Goal: Navigation & Orientation: Find specific page/section

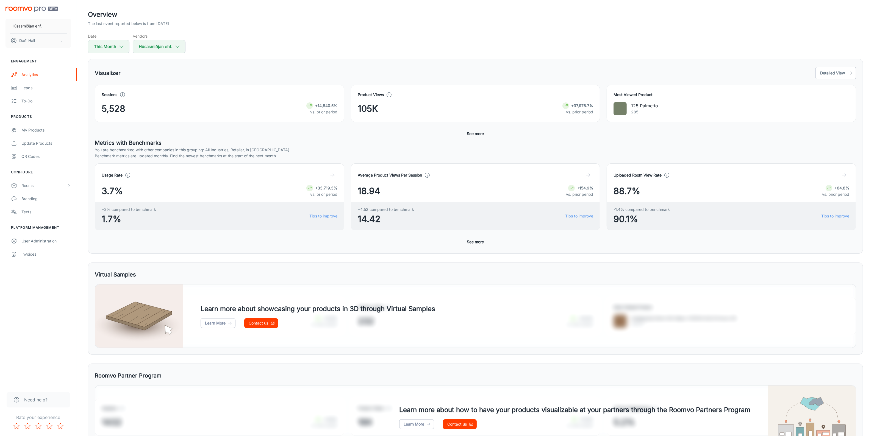
scroll to position [69, 0]
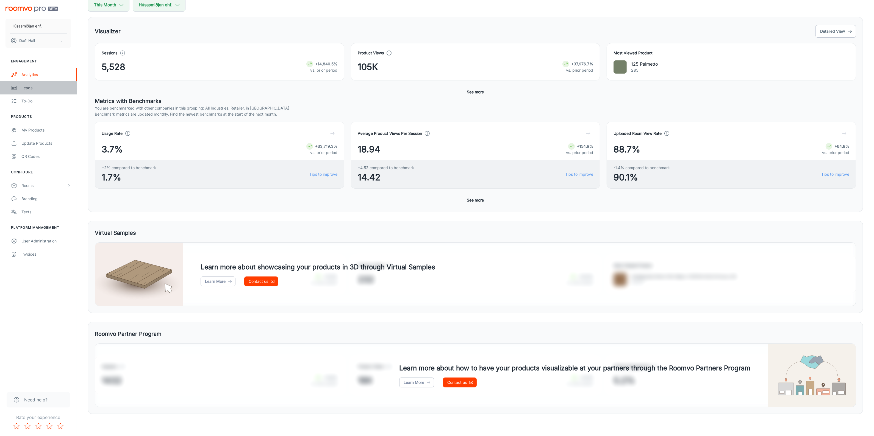
click at [29, 87] on div "Leads" at bounding box center [46, 88] width 50 height 6
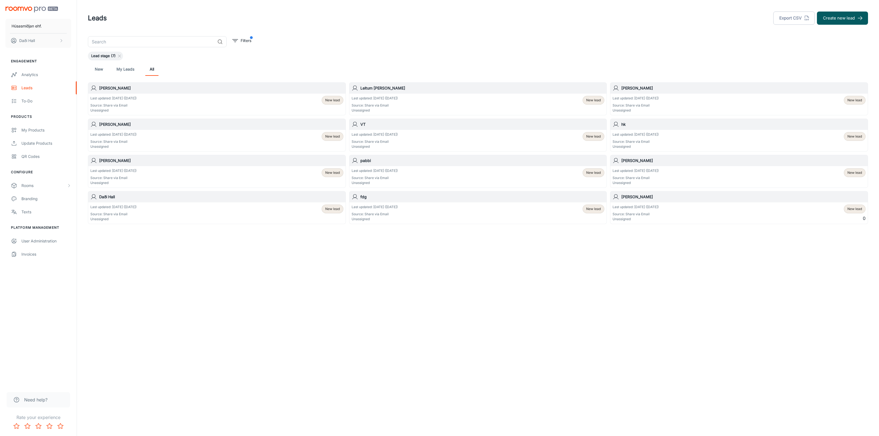
click at [132, 88] on h6 "[PERSON_NAME]" at bounding box center [221, 88] width 244 height 6
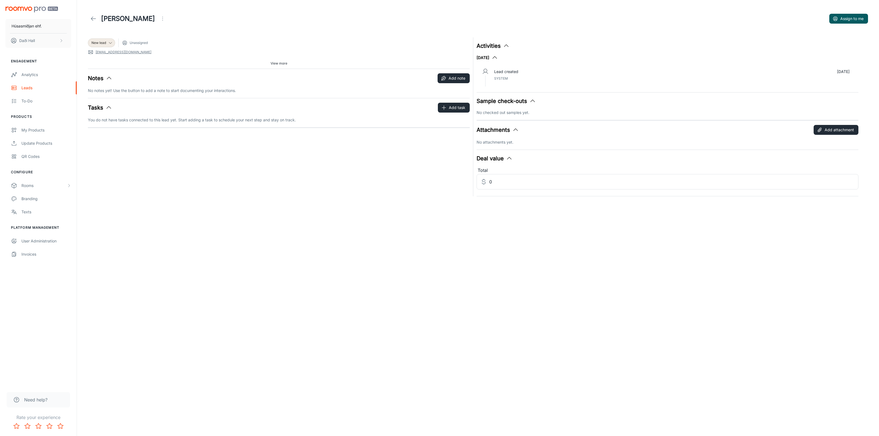
click at [93, 21] on icon at bounding box center [93, 18] width 7 height 7
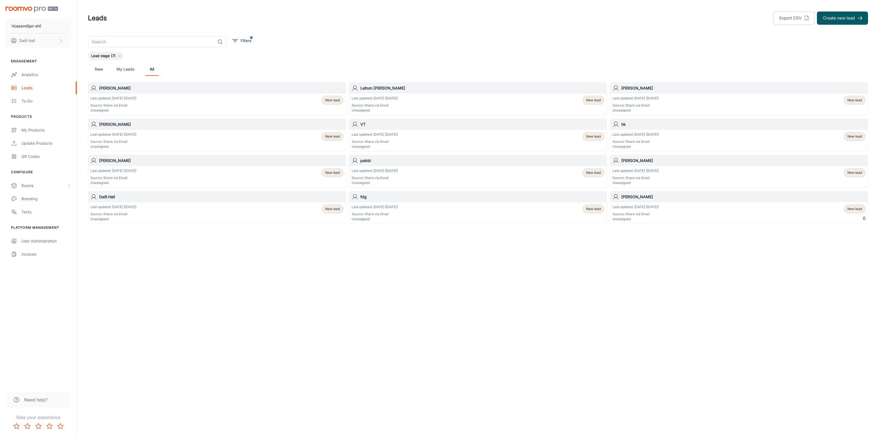
click at [640, 89] on h6 "[PERSON_NAME]" at bounding box center [743, 88] width 244 height 6
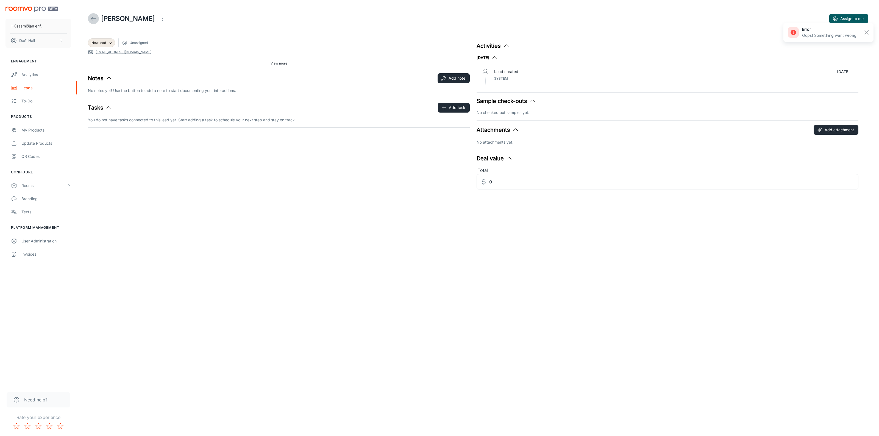
click at [94, 18] on icon at bounding box center [93, 18] width 7 height 7
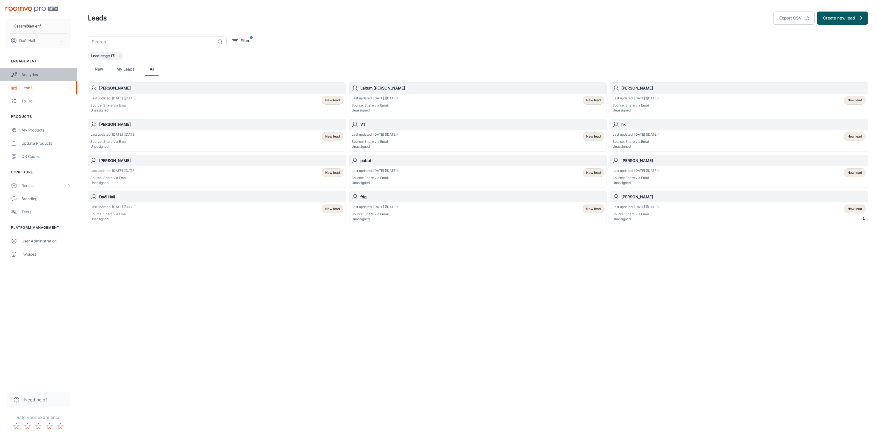
click at [38, 71] on link "Analytics" at bounding box center [38, 74] width 77 height 13
